Goal: Register for event/course

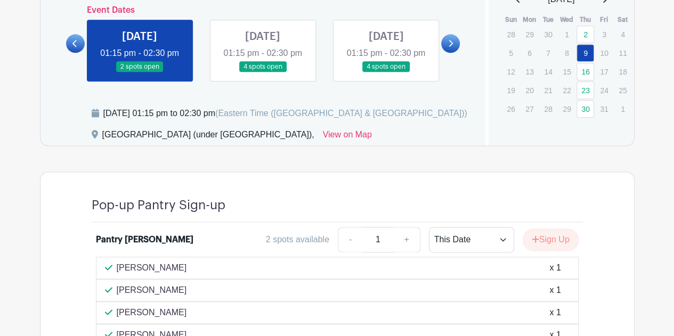
scroll to position [346, 0]
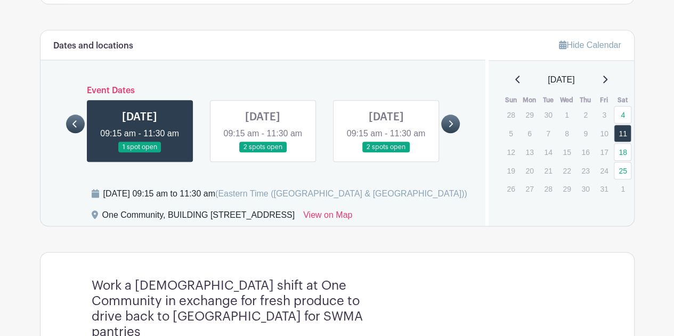
scroll to position [515, 0]
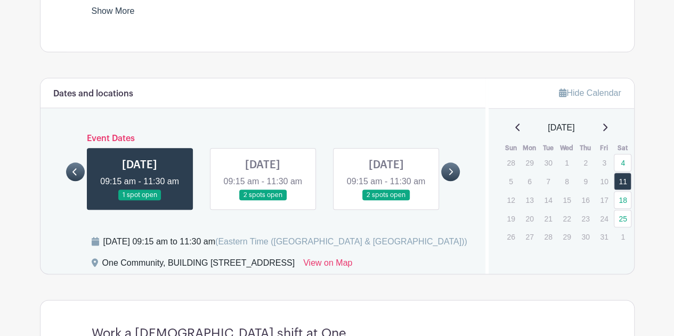
click at [80, 171] on link at bounding box center [75, 172] width 19 height 19
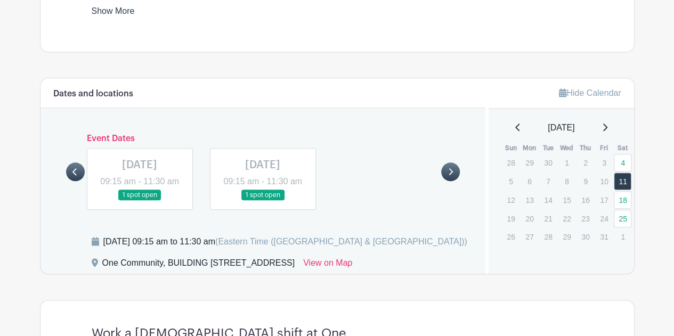
click at [452, 172] on link at bounding box center [450, 172] width 19 height 19
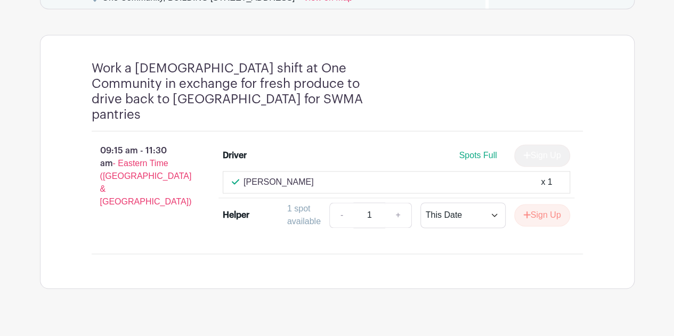
scroll to position [781, 0]
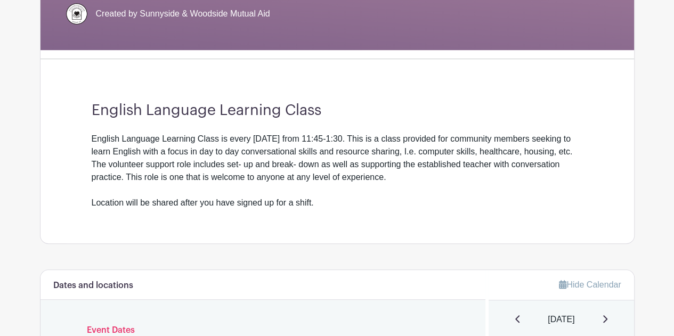
scroll to position [213, 0]
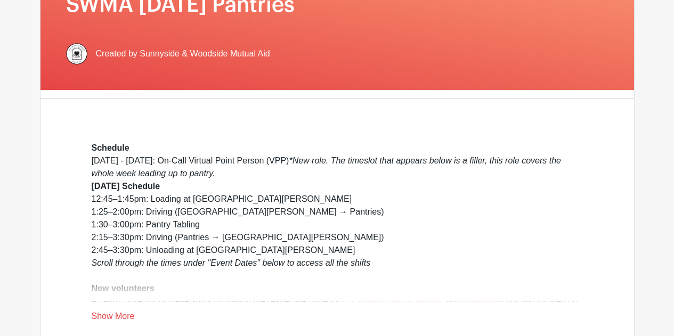
scroll to position [240, 0]
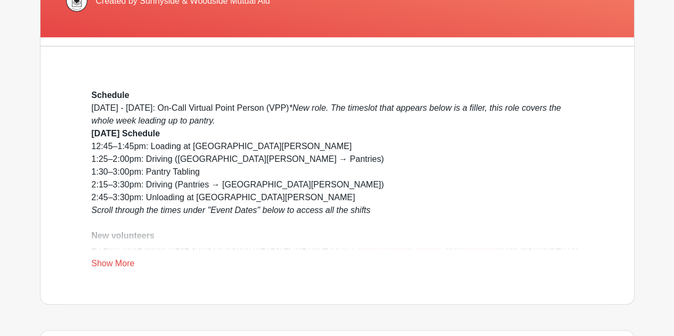
click at [109, 267] on link "Show More" at bounding box center [113, 265] width 43 height 13
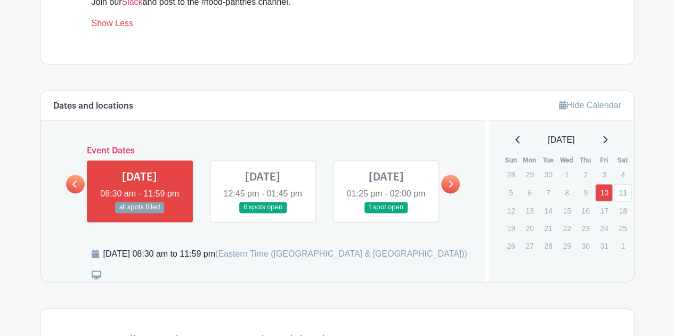
scroll to position [667, 0]
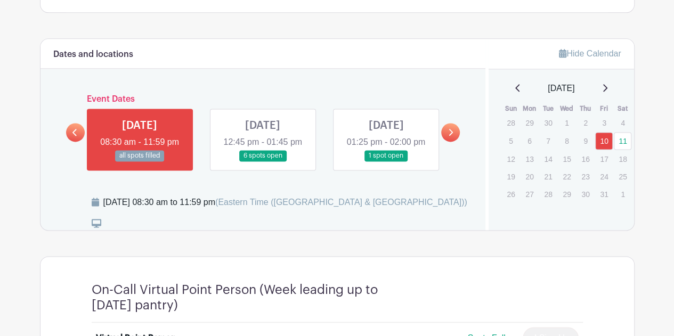
click at [263, 162] on link at bounding box center [263, 162] width 0 height 0
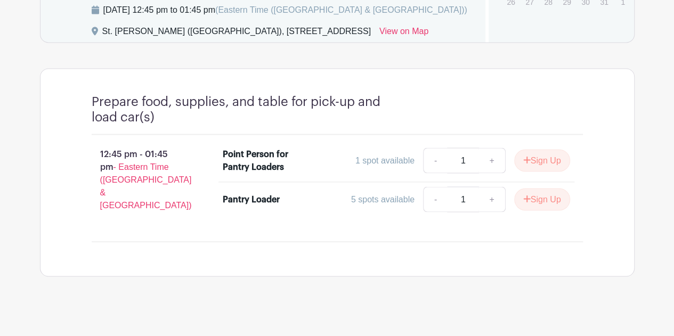
scroll to position [699, 0]
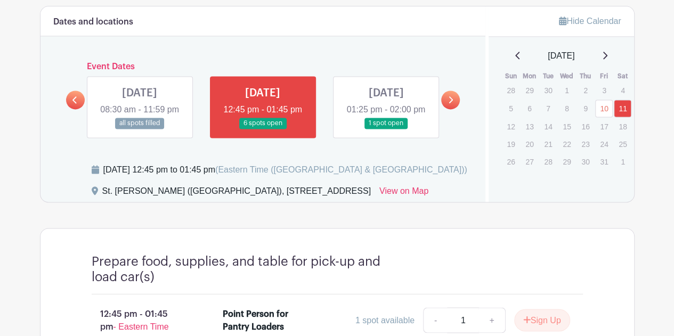
click at [386, 129] on link at bounding box center [386, 129] width 0 height 0
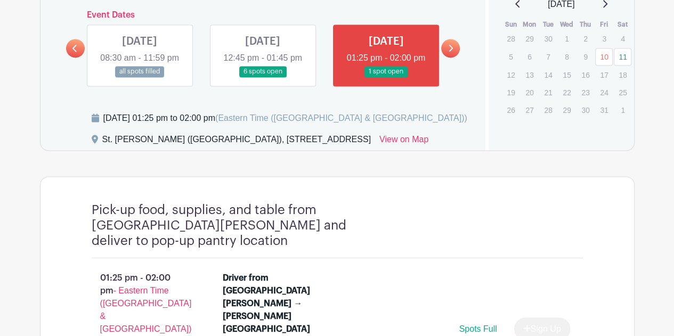
scroll to position [624, 0]
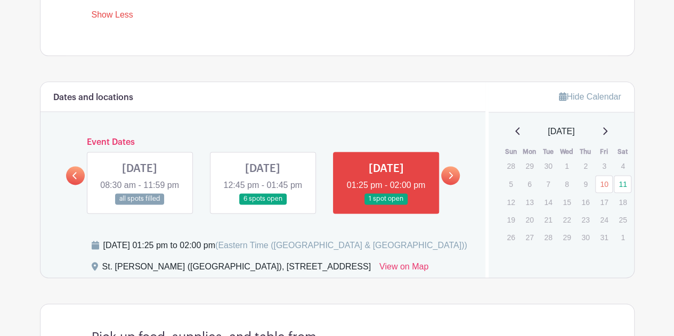
click at [140, 205] on link at bounding box center [140, 205] width 0 height 0
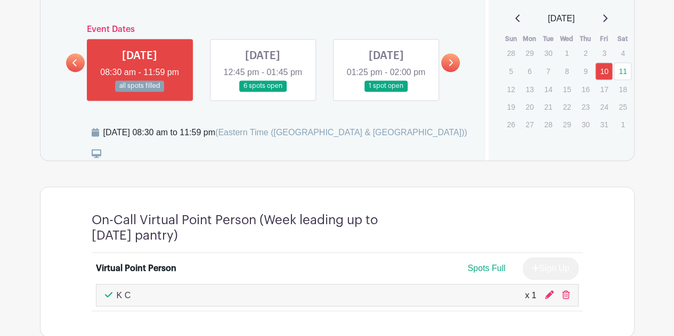
scroll to position [677, 0]
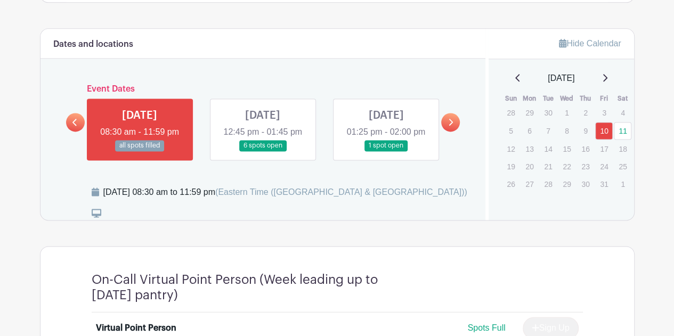
click at [263, 151] on link at bounding box center [263, 151] width 0 height 0
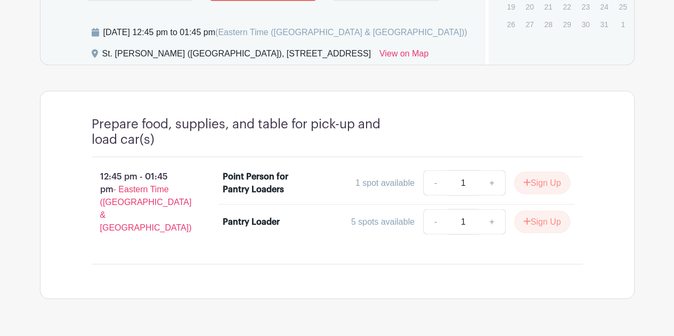
scroll to position [677, 0]
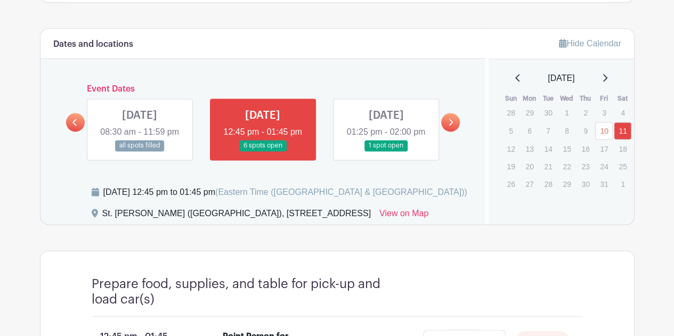
click at [386, 151] on link at bounding box center [386, 151] width 0 height 0
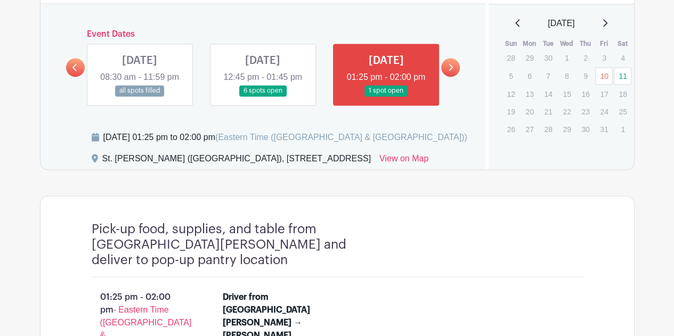
scroll to position [730, 0]
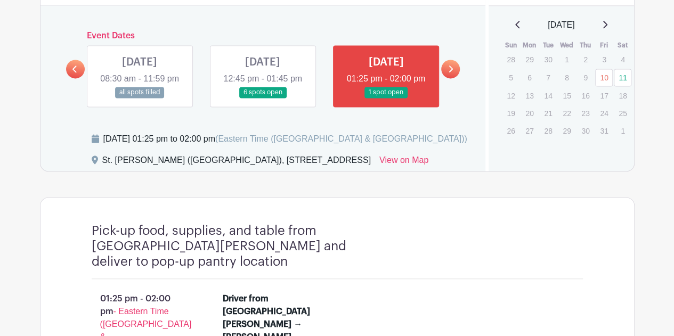
click at [453, 67] on icon at bounding box center [451, 69] width 4 height 7
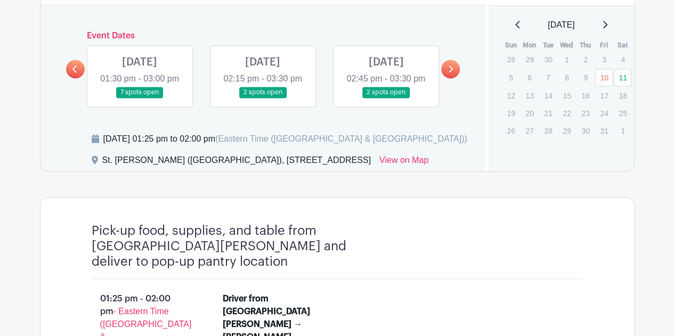
click at [140, 98] on link at bounding box center [140, 98] width 0 height 0
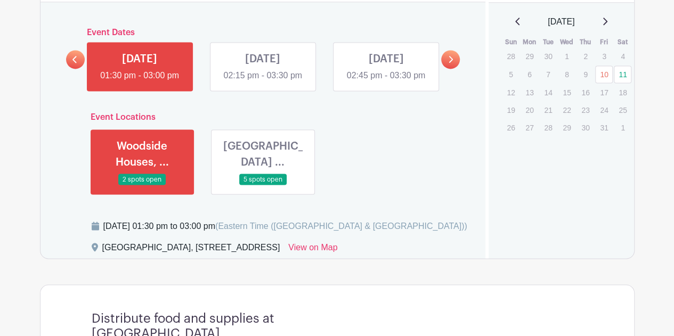
scroll to position [837, 0]
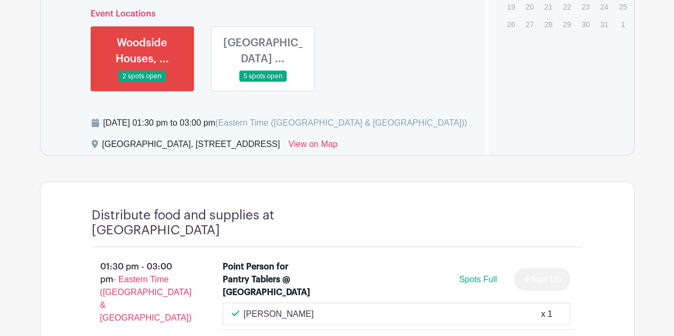
click at [263, 82] on link at bounding box center [263, 82] width 0 height 0
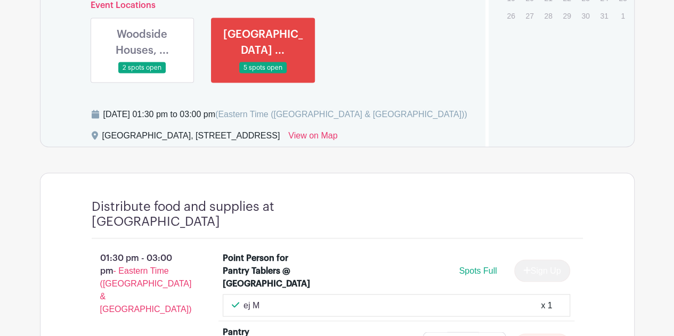
scroll to position [837, 0]
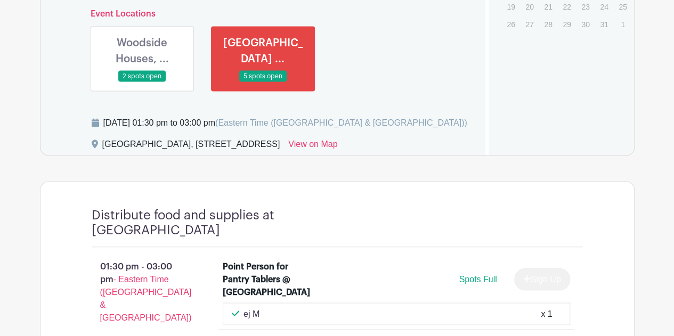
click at [142, 82] on link at bounding box center [142, 82] width 0 height 0
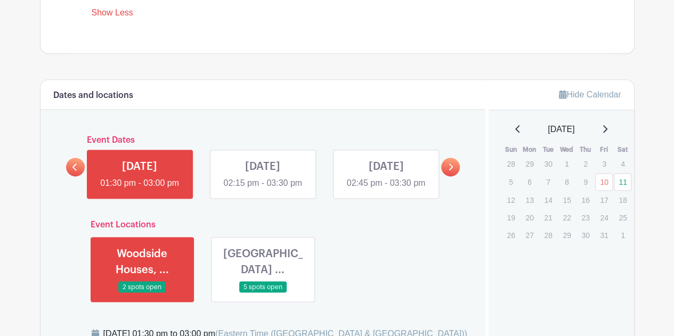
scroll to position [628, 0]
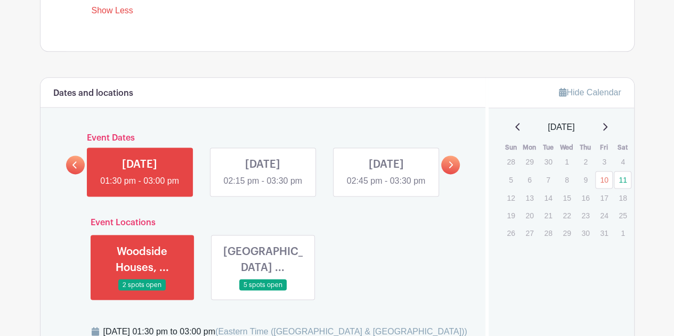
click at [79, 162] on link at bounding box center [75, 165] width 19 height 19
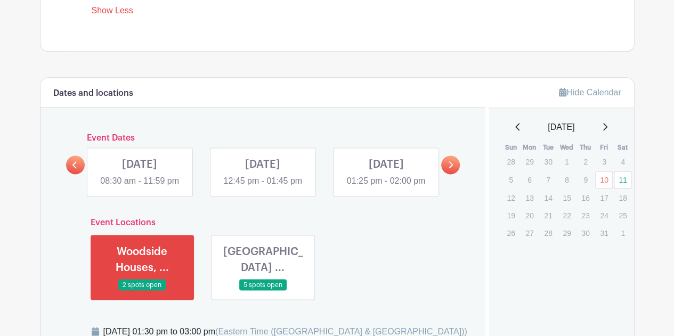
click at [263, 188] on link at bounding box center [263, 188] width 0 height 0
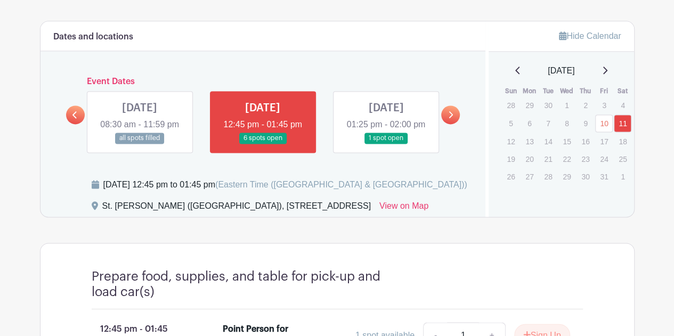
scroll to position [681, 0]
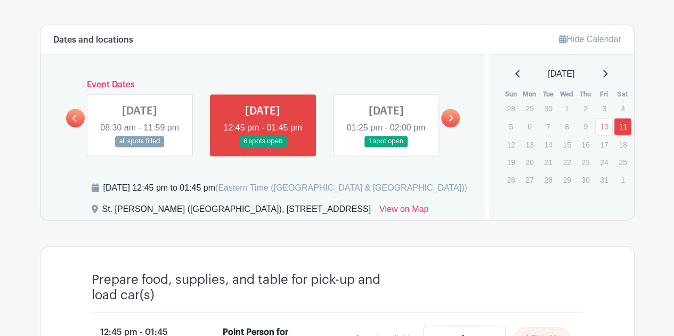
click at [386, 147] on link at bounding box center [386, 147] width 0 height 0
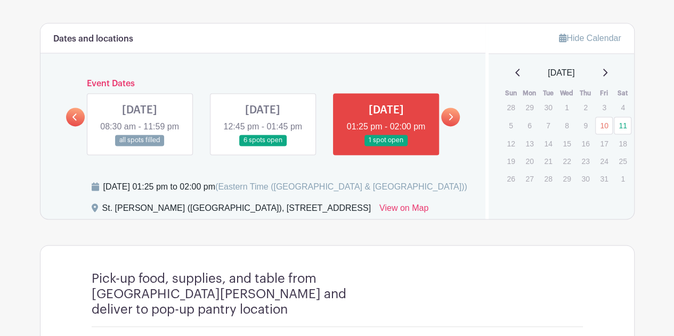
scroll to position [681, 0]
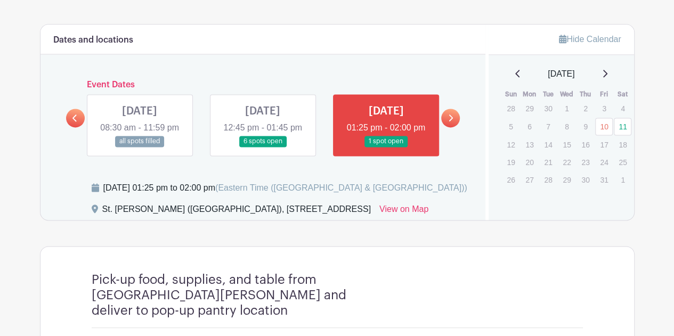
click at [263, 147] on link at bounding box center [263, 147] width 0 height 0
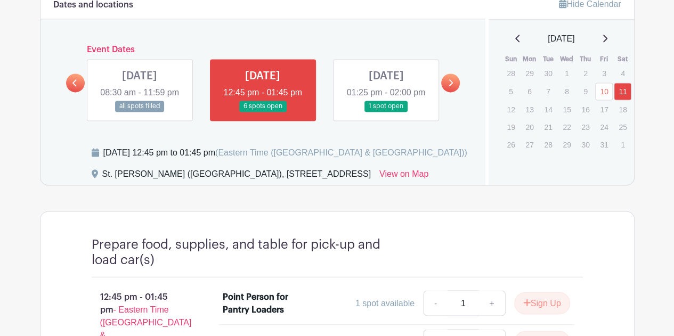
scroll to position [699, 0]
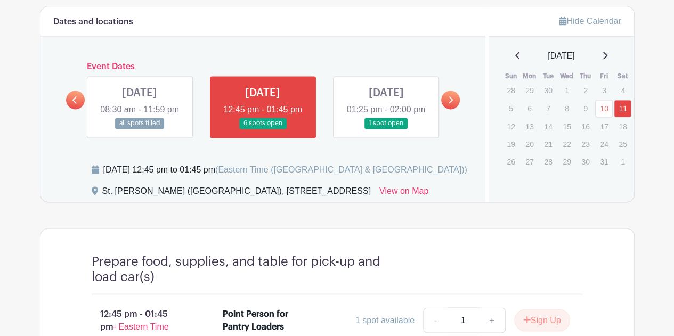
click at [386, 129] on link at bounding box center [386, 129] width 0 height 0
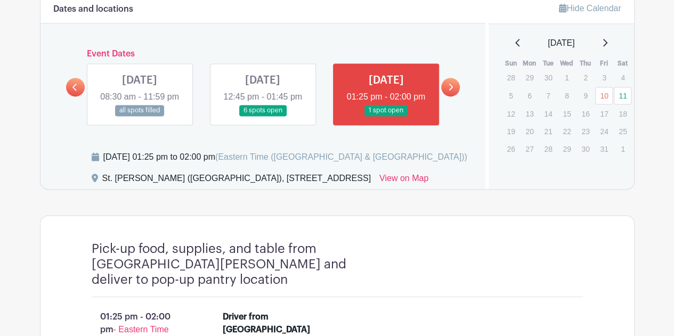
scroll to position [699, 0]
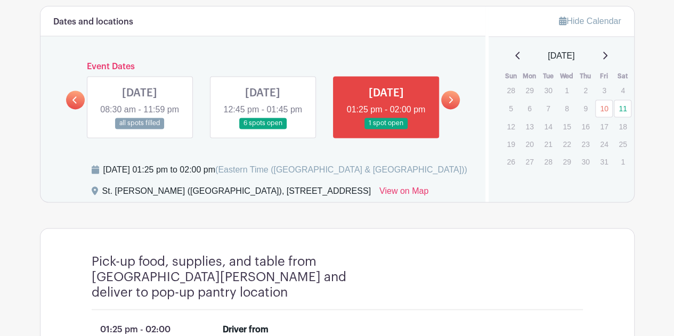
click at [454, 94] on link at bounding box center [450, 100] width 19 height 19
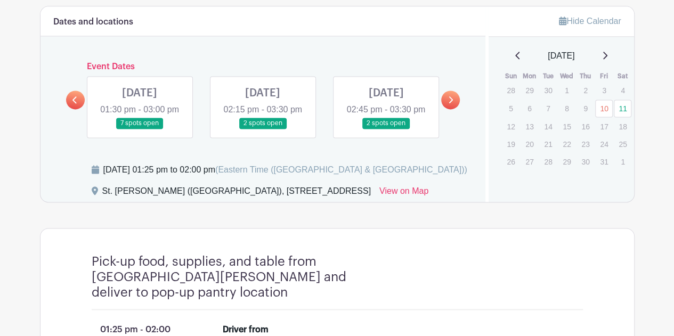
click at [140, 129] on link at bounding box center [140, 129] width 0 height 0
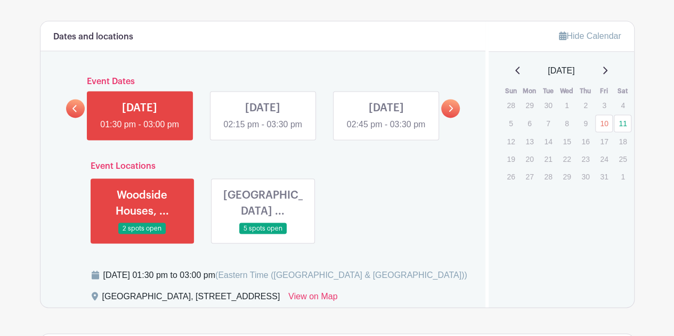
scroll to position [681, 0]
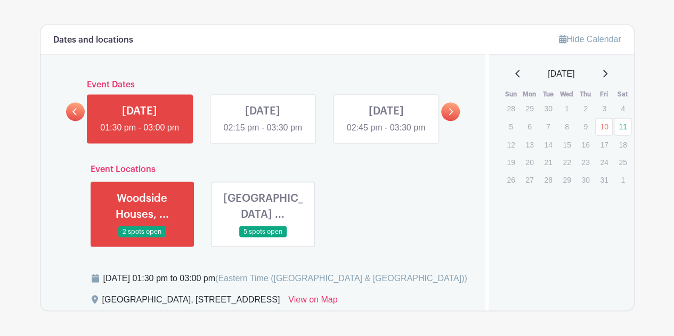
click at [263, 134] on link at bounding box center [263, 134] width 0 height 0
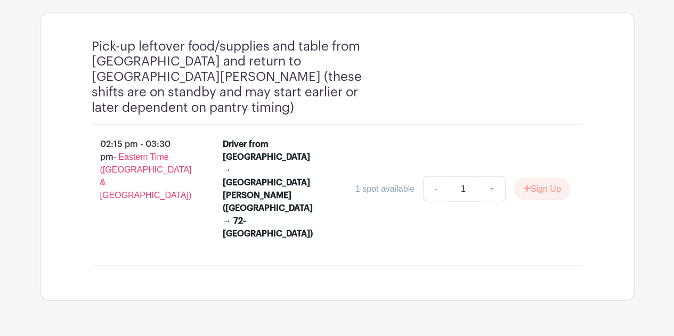
scroll to position [846, 0]
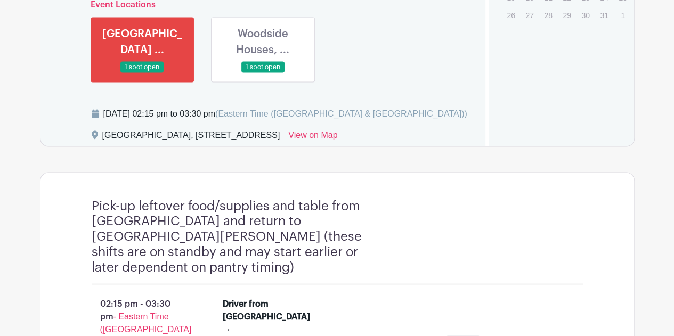
click at [263, 73] on link at bounding box center [263, 73] width 0 height 0
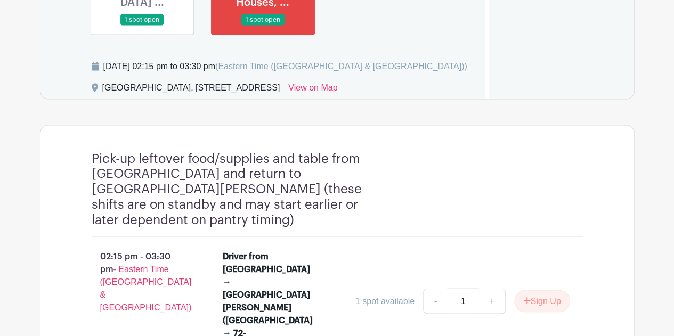
scroll to position [953, 0]
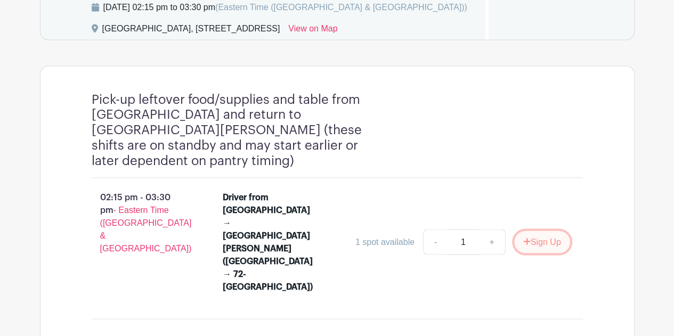
click at [537, 231] on button "Sign Up" at bounding box center [542, 242] width 56 height 22
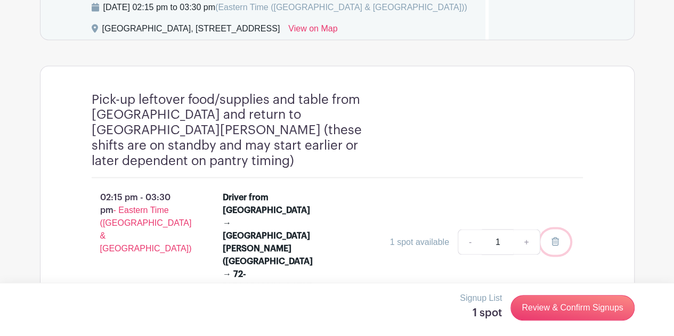
click at [557, 237] on icon at bounding box center [555, 241] width 7 height 9
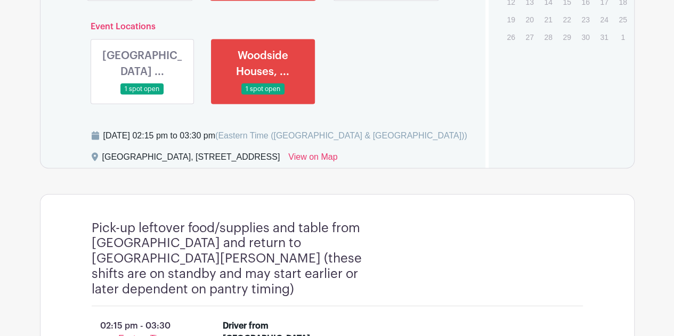
scroll to position [887, 0]
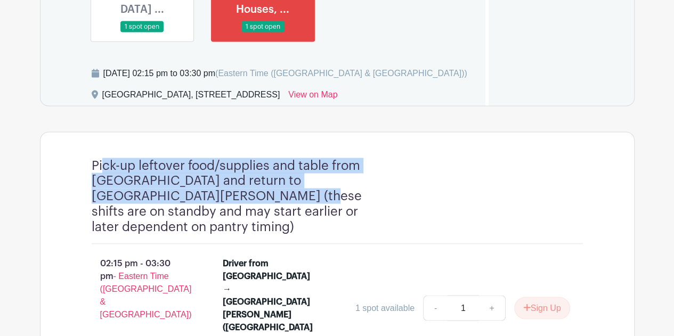
drag, startPoint x: 99, startPoint y: 163, endPoint x: 217, endPoint y: 187, distance: 120.2
click at [217, 187] on h4 "Pick-up leftover food/supplies and table from Woodside Houses and return to St.…" at bounding box center [238, 196] width 293 height 77
click at [366, 172] on h4 "Pick-up leftover food/supplies and table from Woodside Houses and return to St.…" at bounding box center [238, 196] width 293 height 77
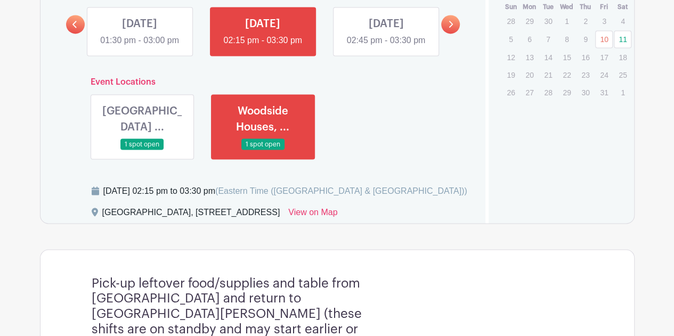
scroll to position [727, 0]
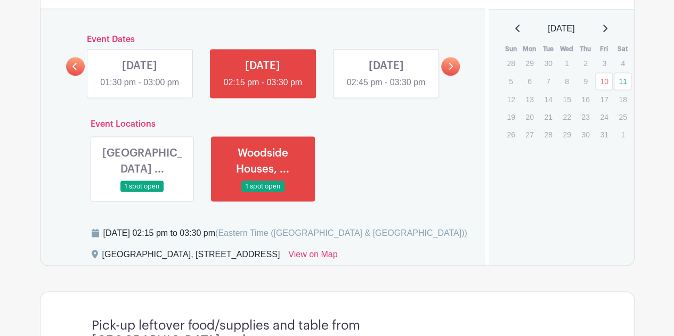
click at [386, 89] on link at bounding box center [386, 89] width 0 height 0
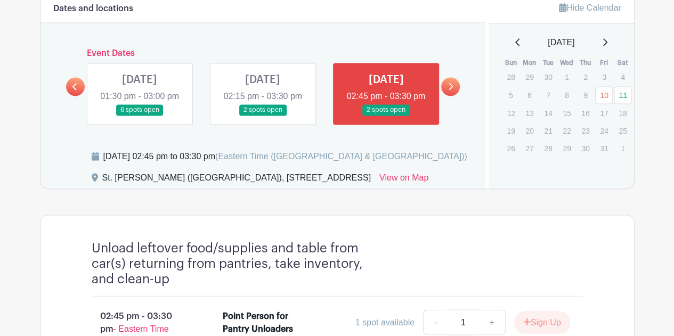
scroll to position [693, 0]
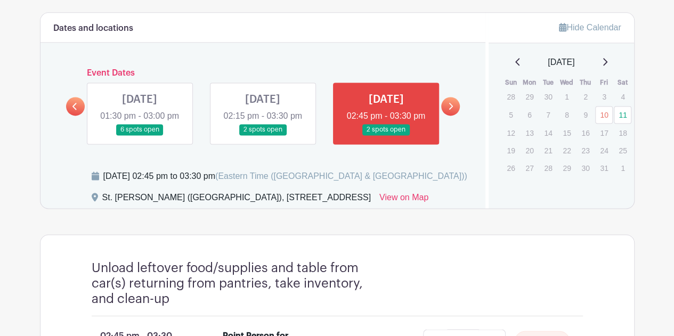
click at [452, 103] on icon at bounding box center [450, 106] width 5 height 8
click at [263, 135] on link at bounding box center [263, 135] width 0 height 0
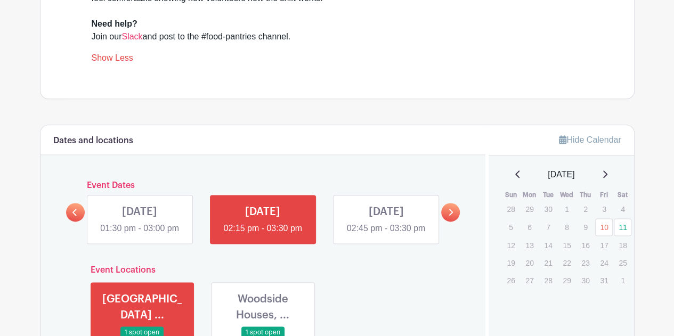
scroll to position [579, 0]
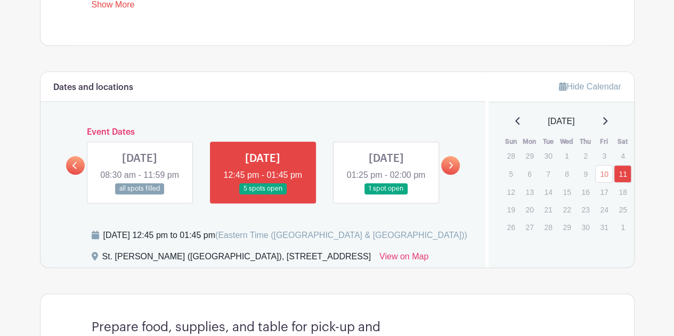
scroll to position [480, 0]
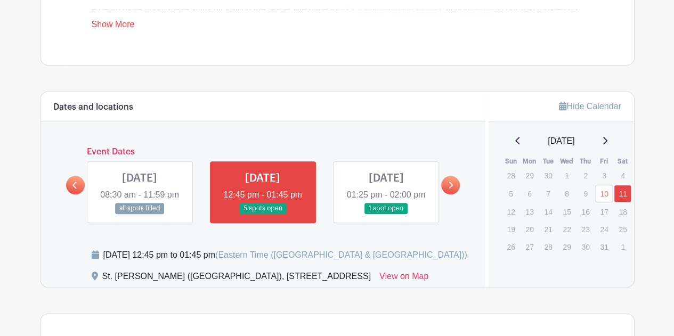
click at [386, 214] on link at bounding box center [386, 214] width 0 height 0
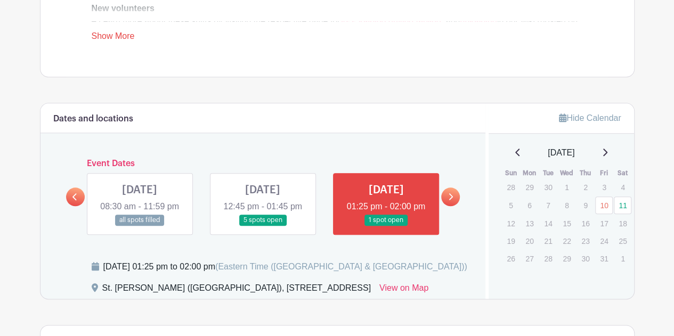
scroll to position [480, 0]
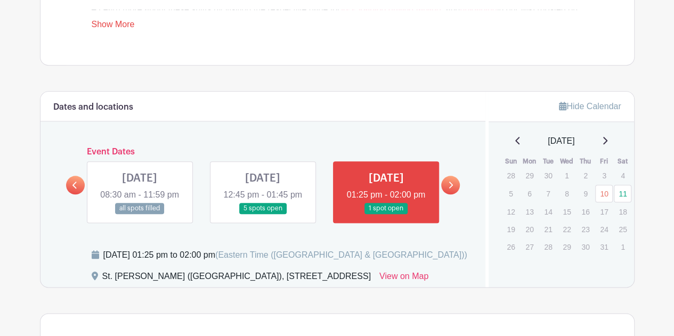
click at [263, 214] on link at bounding box center [263, 214] width 0 height 0
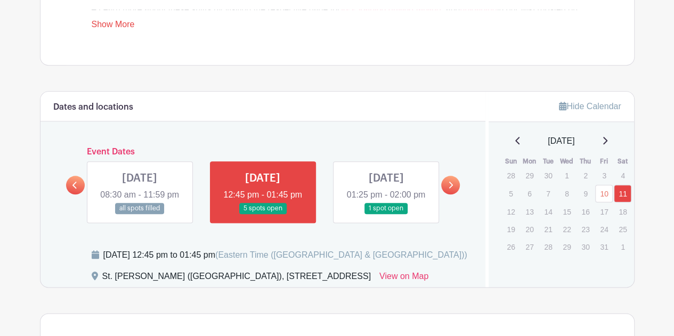
click at [455, 183] on link at bounding box center [450, 185] width 19 height 19
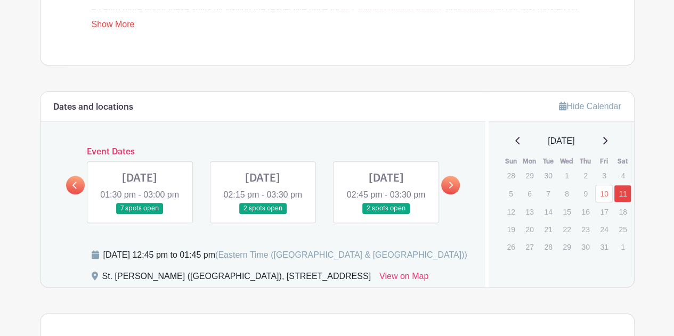
click at [140, 214] on link at bounding box center [140, 214] width 0 height 0
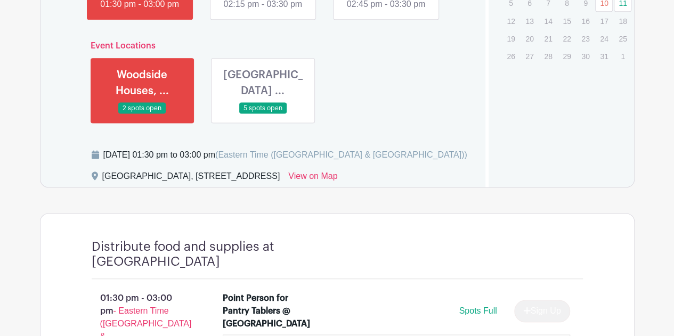
scroll to position [640, 0]
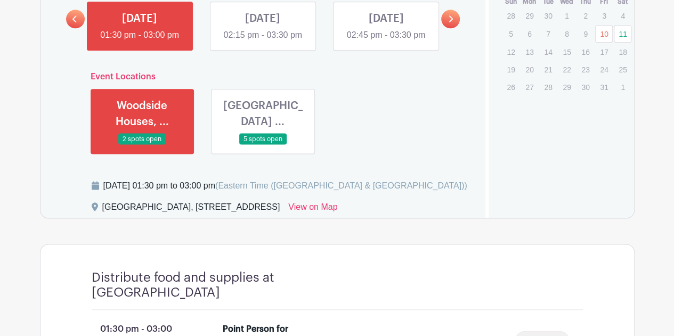
click at [263, 145] on link at bounding box center [263, 145] width 0 height 0
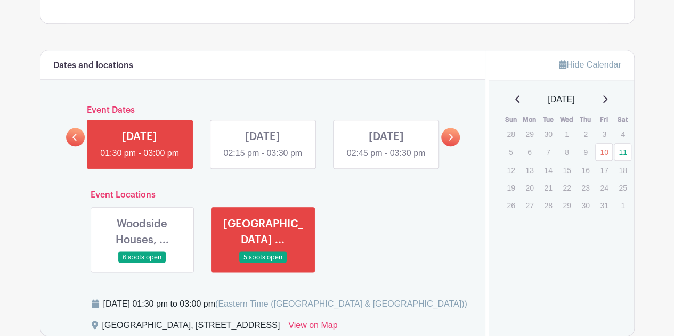
scroll to position [515, 0]
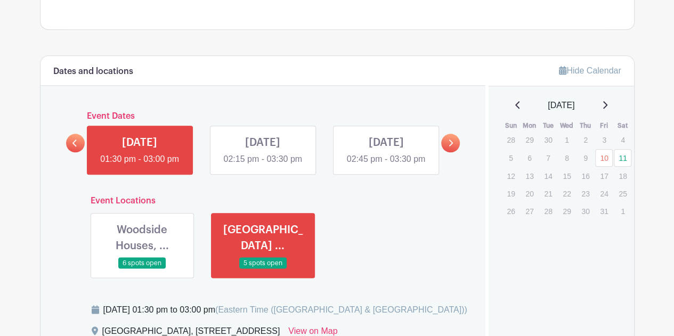
click at [142, 269] on link at bounding box center [142, 269] width 0 height 0
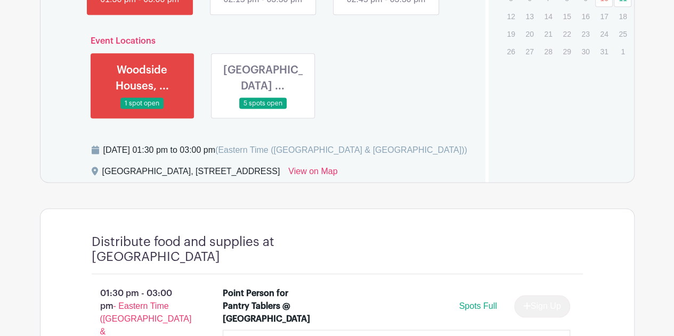
scroll to position [569, 0]
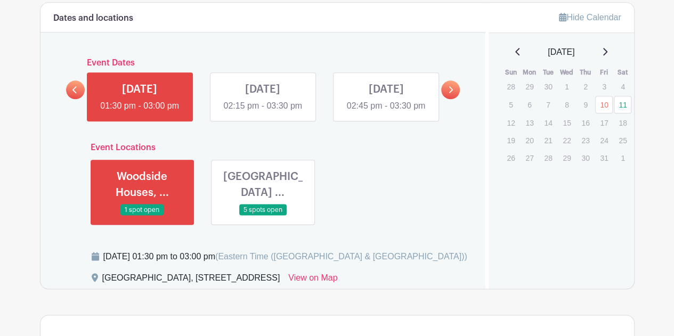
click at [263, 216] on link at bounding box center [263, 216] width 0 height 0
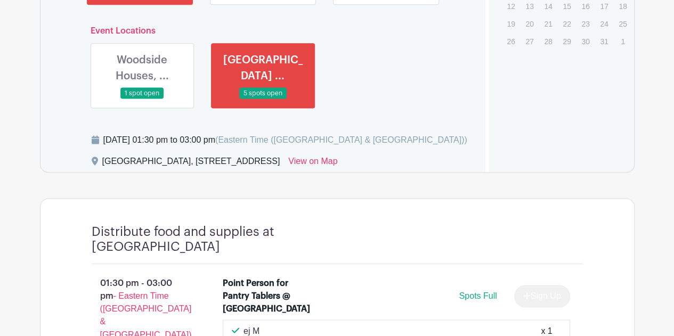
scroll to position [622, 0]
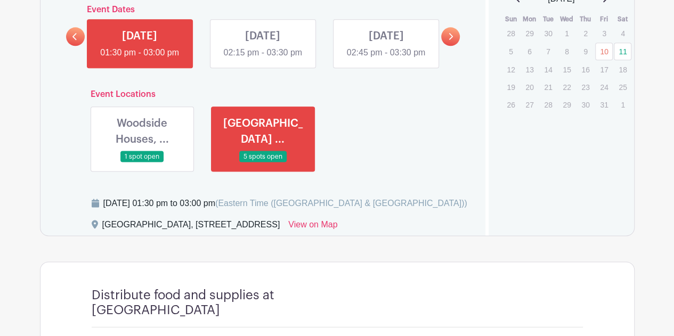
click at [142, 163] on link at bounding box center [142, 163] width 0 height 0
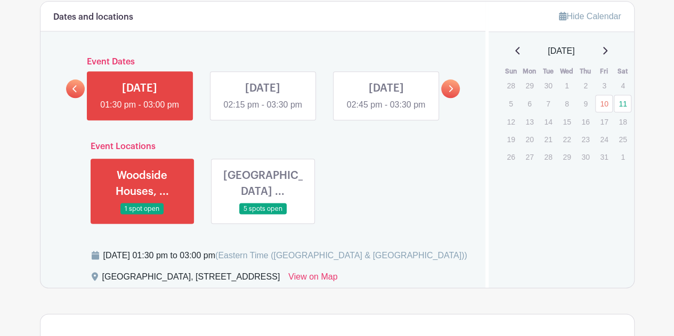
scroll to position [569, 0]
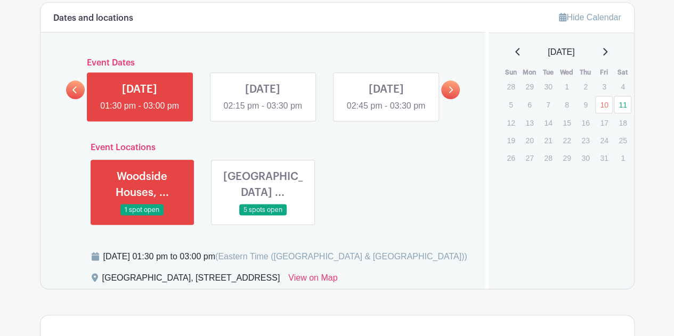
click at [263, 112] on link at bounding box center [263, 112] width 0 height 0
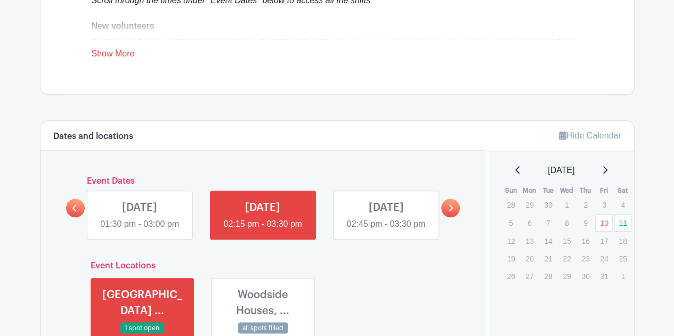
scroll to position [445, 0]
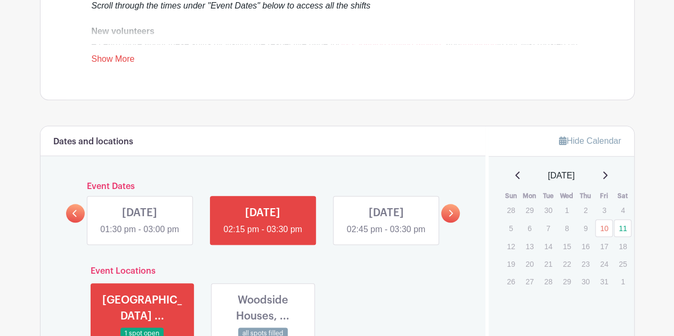
click at [386, 236] on link at bounding box center [386, 236] width 0 height 0
